Goal: Task Accomplishment & Management: Use online tool/utility

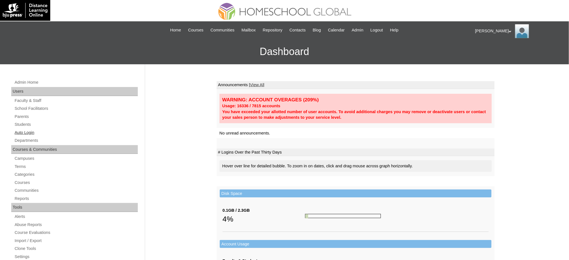
click at [23, 132] on link "Auto Login" at bounding box center [76, 132] width 124 height 7
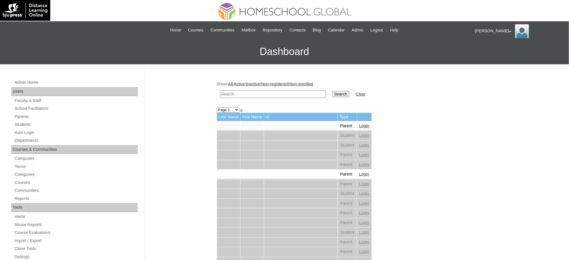
click at [261, 96] on input "text" at bounding box center [273, 94] width 106 height 8
paste input "Brandon Charles"
type input "Brandon Charles"
click at [332, 91] on input "Search" at bounding box center [340, 94] width 17 height 6
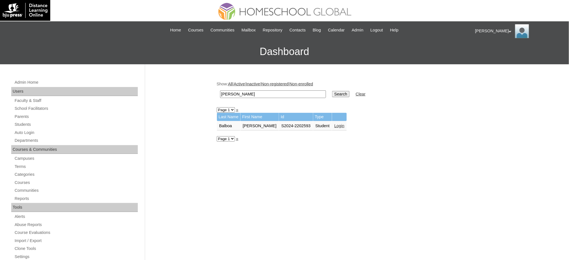
click at [237, 93] on input "Brandon Charles" at bounding box center [273, 94] width 106 height 8
paste input "laracvcastro@gmail.com"
type input "laracvcastro@gmail.com"
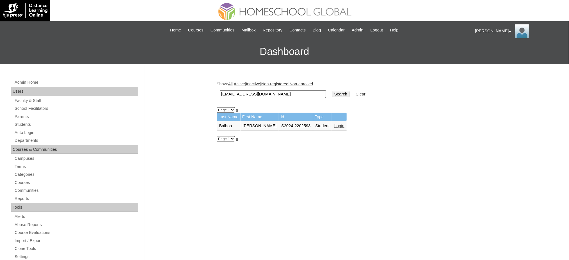
click at [332, 91] on input "Search" at bounding box center [340, 94] width 17 height 6
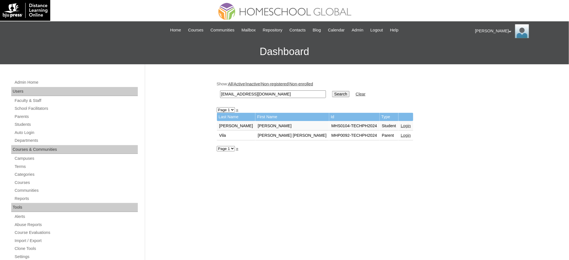
click at [401, 123] on link "Login" at bounding box center [406, 125] width 10 height 4
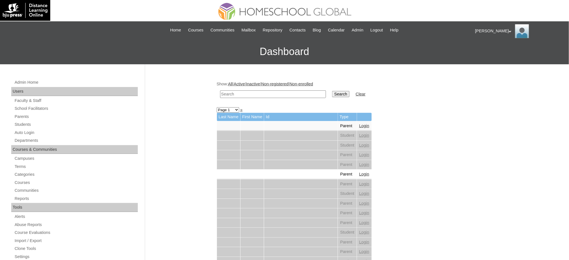
click at [269, 94] on input "text" at bounding box center [273, 94] width 106 height 8
paste input "[PERSON_NAME]"
type input "Matteo Marco"
click at [332, 93] on input "Search" at bounding box center [340, 94] width 17 height 6
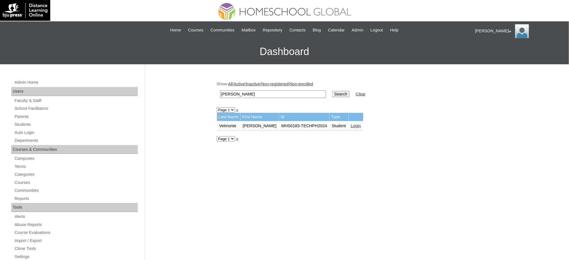
click at [352, 125] on link "Login" at bounding box center [356, 125] width 10 height 4
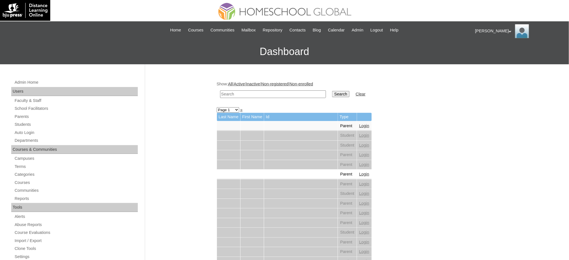
click at [242, 91] on input "text" at bounding box center [273, 94] width 106 height 8
paste input "Bernus"
type input "Bernus"
click at [332, 93] on input "Search" at bounding box center [340, 94] width 17 height 6
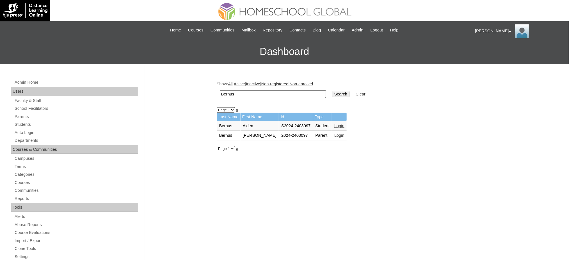
click at [258, 94] on input "Bernus" at bounding box center [273, 94] width 106 height 8
paste input "Zia Clairelle"
type input "Zia Clairelle"
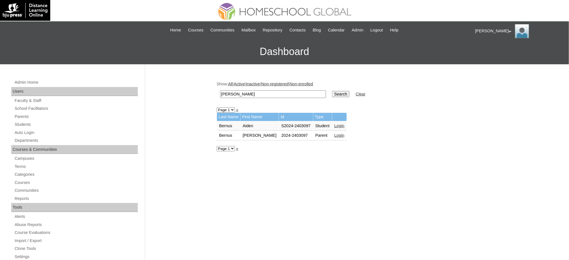
click at [332, 93] on input "Search" at bounding box center [340, 94] width 17 height 6
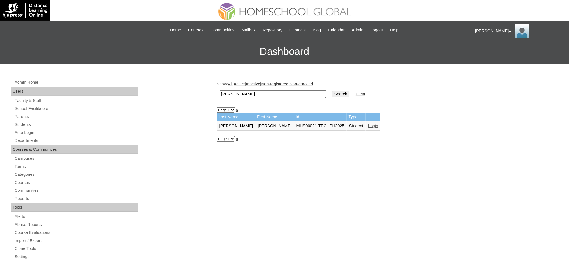
click at [368, 125] on link "Login" at bounding box center [373, 125] width 10 height 4
click at [368, 123] on link "Login" at bounding box center [373, 125] width 10 height 4
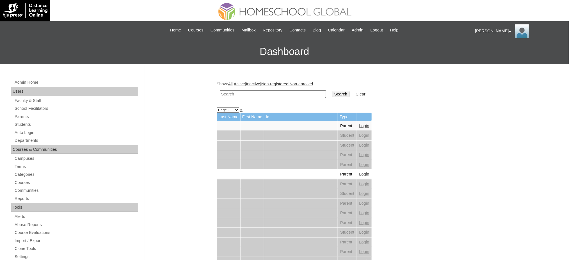
click at [236, 92] on input "text" at bounding box center [273, 94] width 106 height 8
paste input "[EMAIL_ADDRESS][DOMAIN_NAME]"
type input "[EMAIL_ADDRESS][DOMAIN_NAME]"
click at [332, 91] on input "Search" at bounding box center [340, 94] width 17 height 6
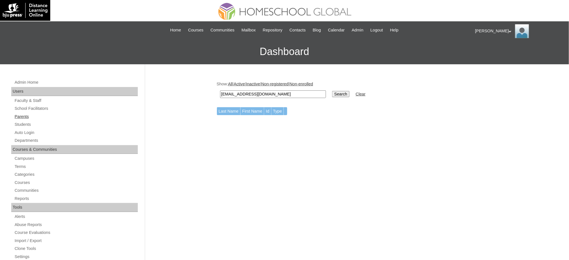
click at [24, 117] on link "Parents" at bounding box center [76, 116] width 124 height 7
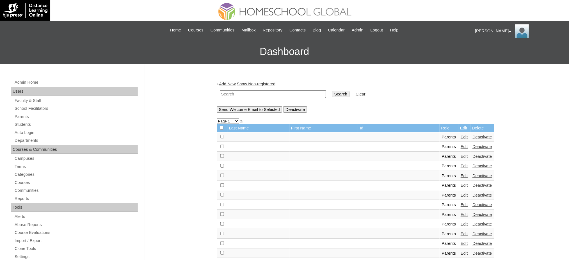
click at [257, 94] on input "text" at bounding box center [273, 94] width 106 height 8
paste input "CHOCOCUASO@GMAIL.COM"
type input "CHOCOCUASO@GMAIL.COM"
click at [329, 96] on td "Search" at bounding box center [340, 94] width 23 height 13
click at [332, 93] on input "Search" at bounding box center [340, 94] width 17 height 6
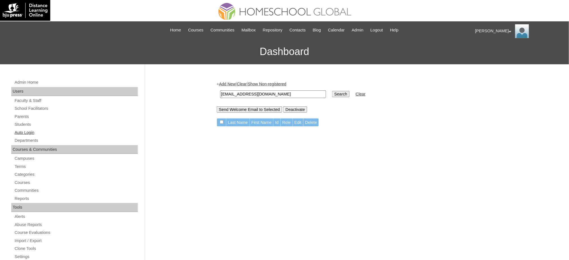
click at [20, 132] on link "Auto Login" at bounding box center [76, 132] width 124 height 7
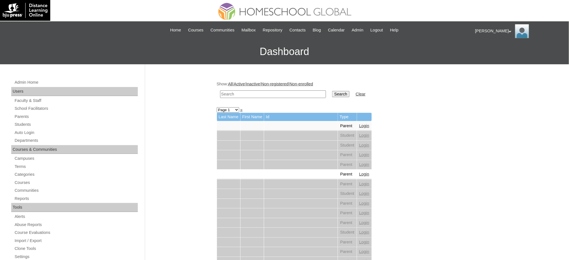
click at [253, 94] on input "text" at bounding box center [273, 94] width 106 height 8
paste input "[PERSON_NAME]"
click at [281, 93] on input "[PERSON_NAME]" at bounding box center [273, 94] width 106 height 8
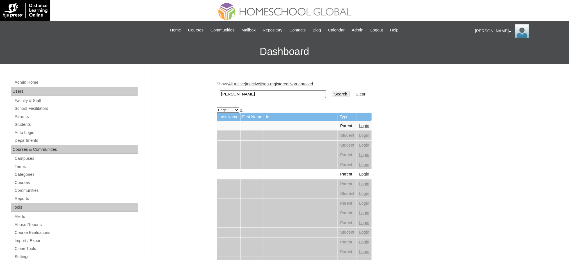
paste input "[PERSON_NAME]"
drag, startPoint x: 250, startPoint y: 93, endPoint x: 289, endPoint y: 92, distance: 38.4
click at [289, 92] on input "Matteo Enrique Dizon Cuaso" at bounding box center [273, 94] width 106 height 8
type input "[PERSON_NAME]"
click at [332, 91] on input "Search" at bounding box center [340, 94] width 17 height 6
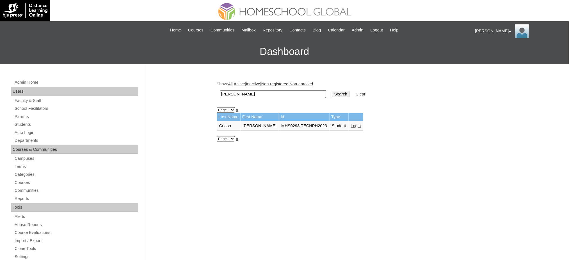
click at [351, 123] on link "Login" at bounding box center [356, 125] width 10 height 4
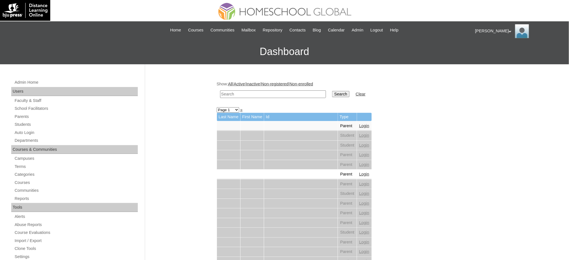
drag, startPoint x: 0, startPoint y: 0, endPoint x: 281, endPoint y: 93, distance: 296.4
click at [281, 93] on input "text" at bounding box center [273, 94] width 106 height 8
paste input "[PERSON_NAME]"
type input "[PERSON_NAME]"
click at [332, 91] on input "Search" at bounding box center [340, 94] width 17 height 6
